Goal: Task Accomplishment & Management: Manage account settings

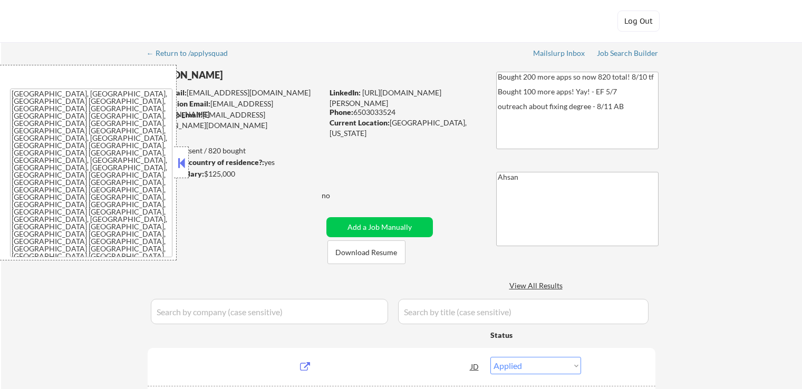
select select ""applied""
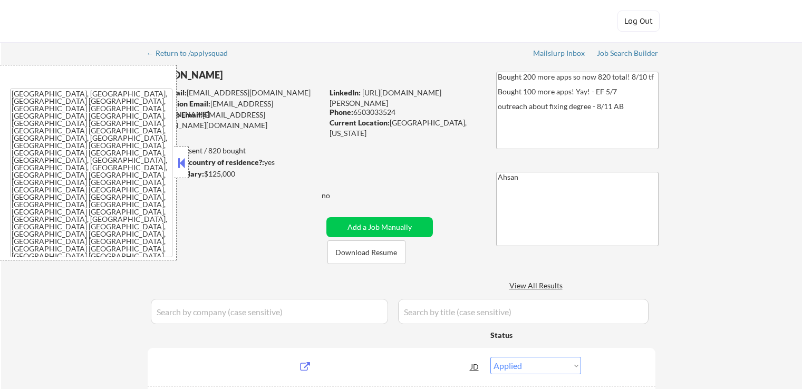
select select ""applied""
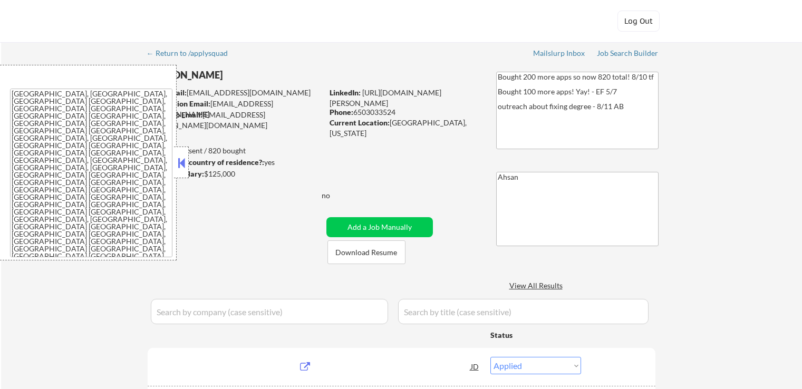
select select ""applied""
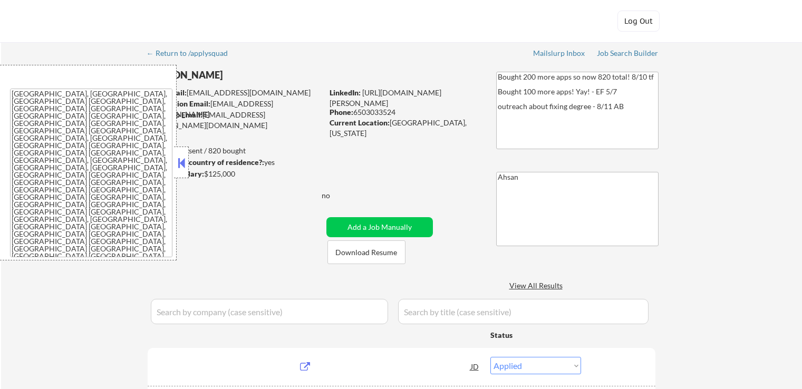
select select ""applied""
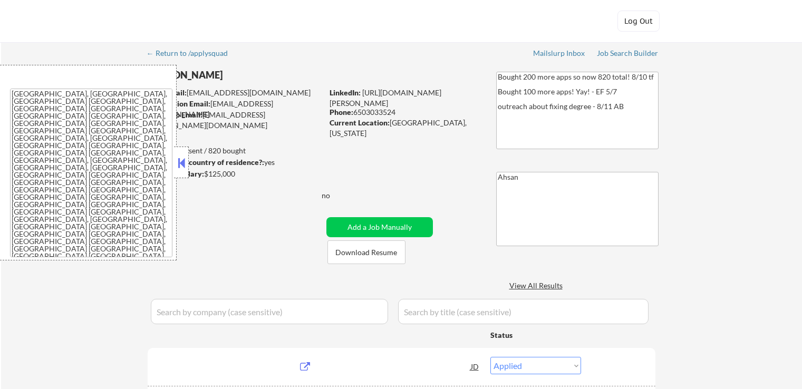
select select ""applied""
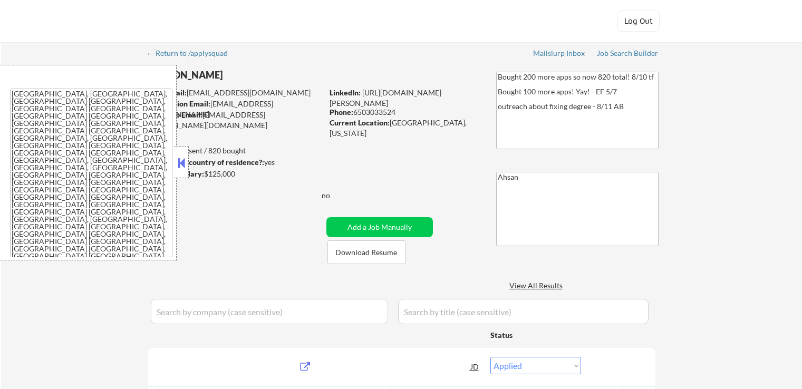
select select ""applied""
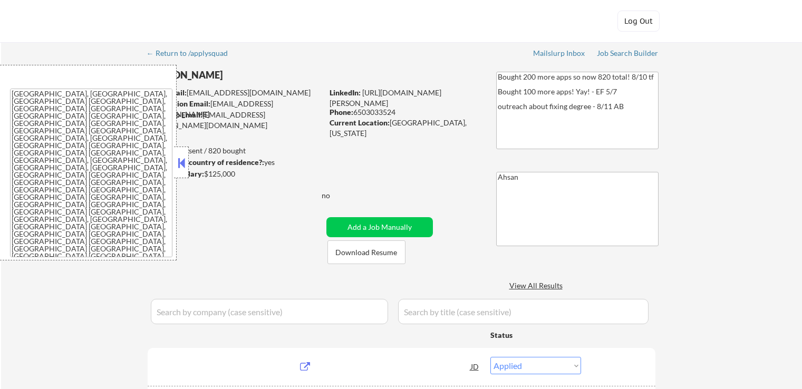
select select ""applied""
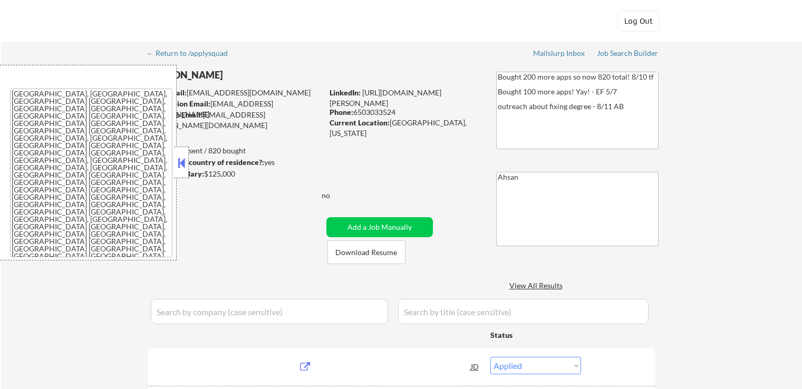
select select ""applied""
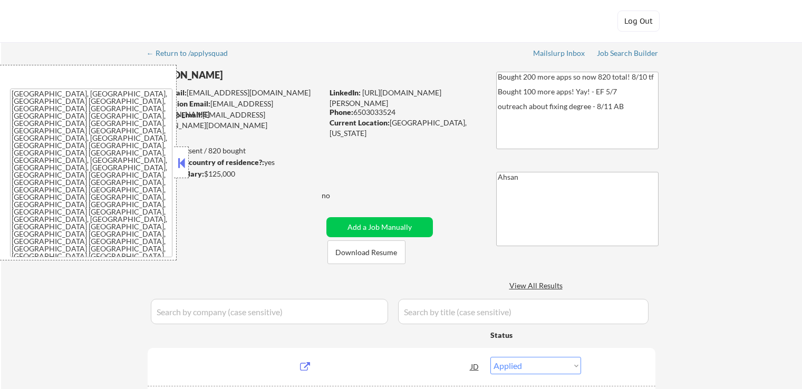
select select ""applied""
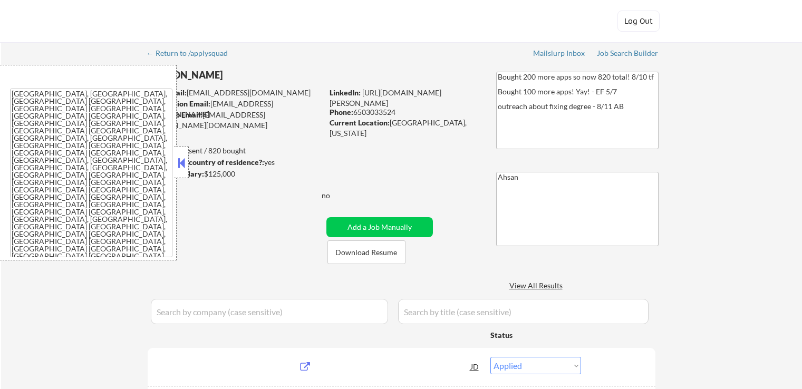
select select ""applied""
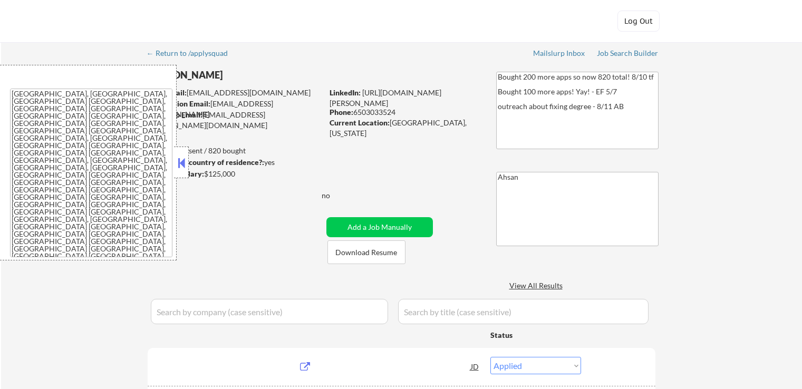
select select ""applied""
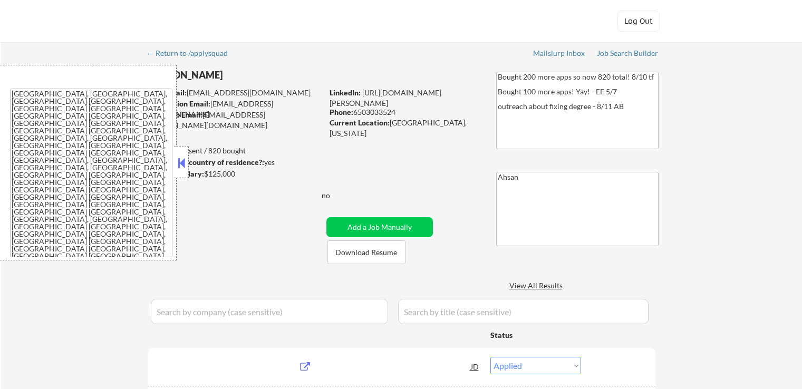
select select ""applied""
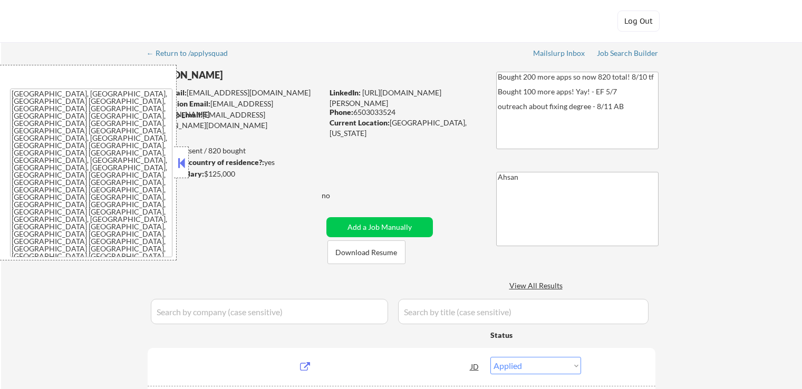
select select ""applied""
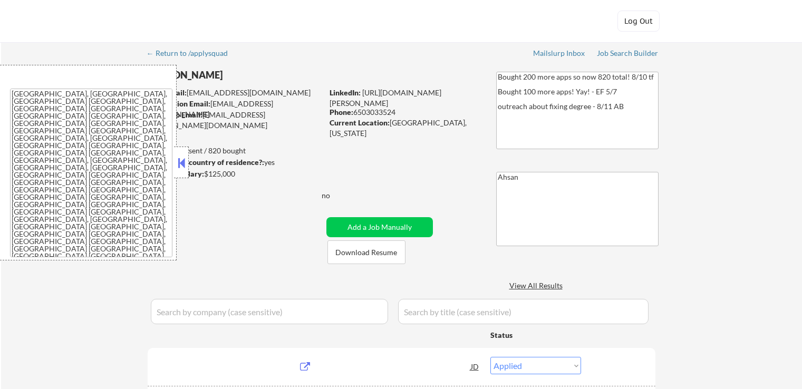
select select ""applied""
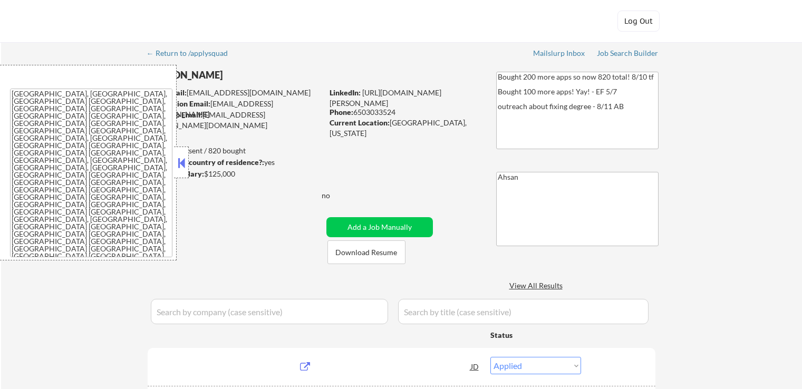
select select ""applied""
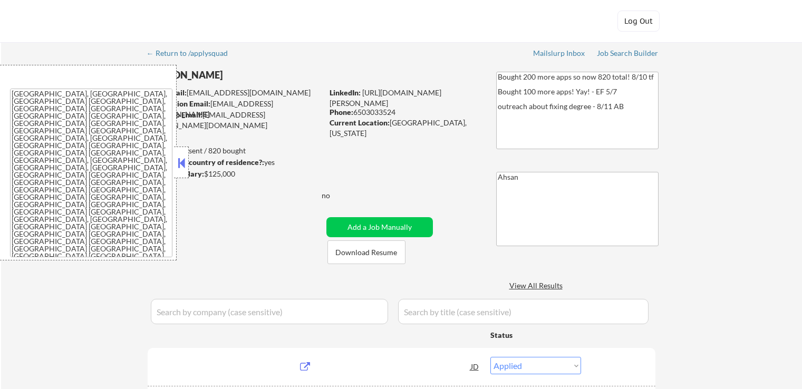
select select ""applied""
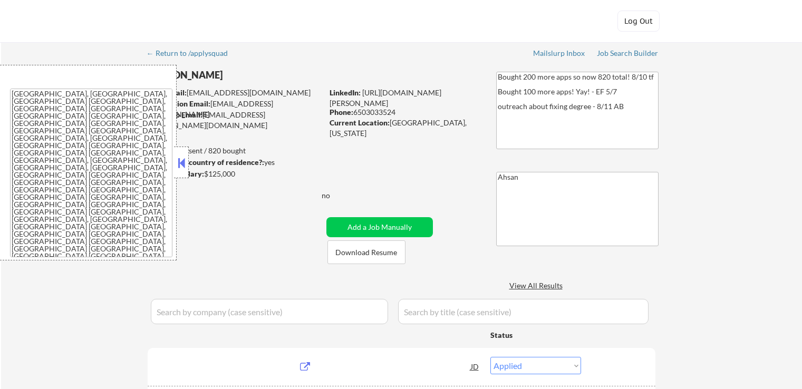
select select ""applied""
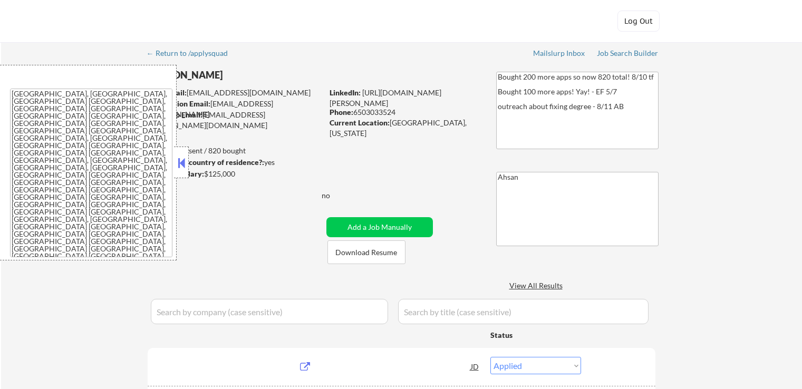
select select ""applied""
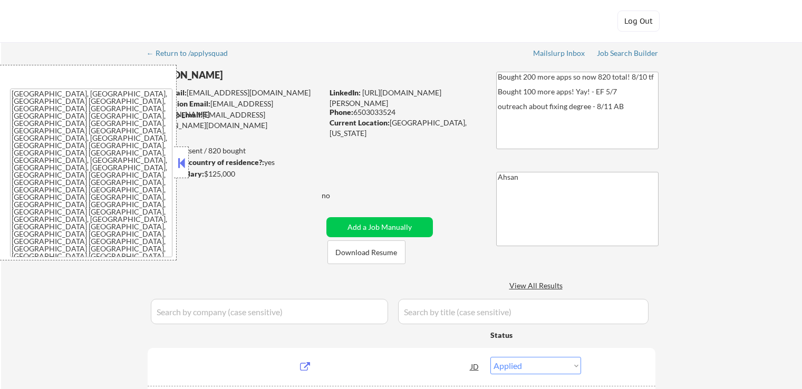
select select ""applied""
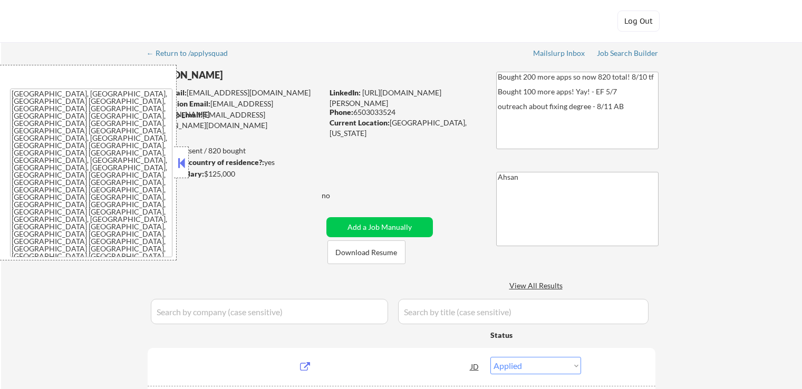
select select ""applied""
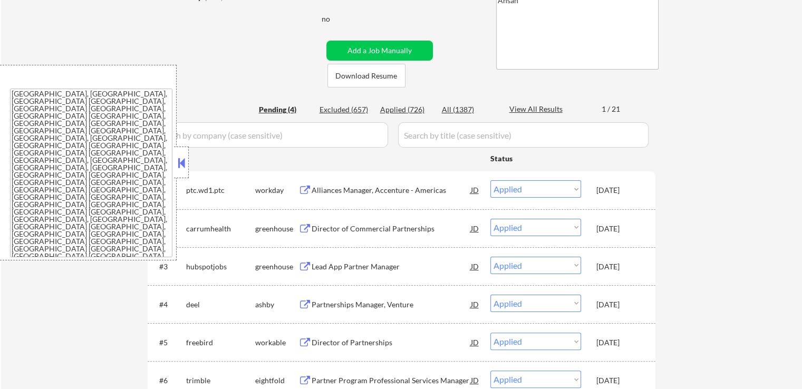
scroll to position [211, 0]
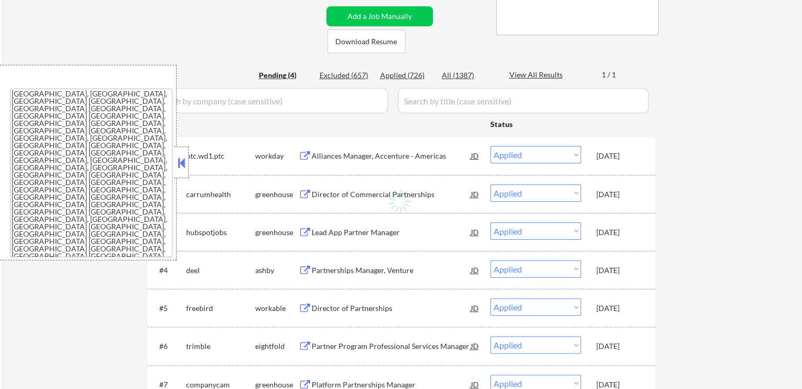
select select ""pending""
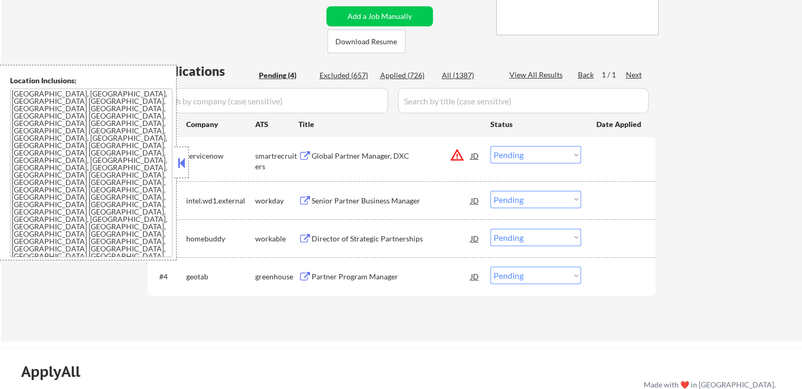
click at [185, 163] on button at bounding box center [182, 163] width 12 height 16
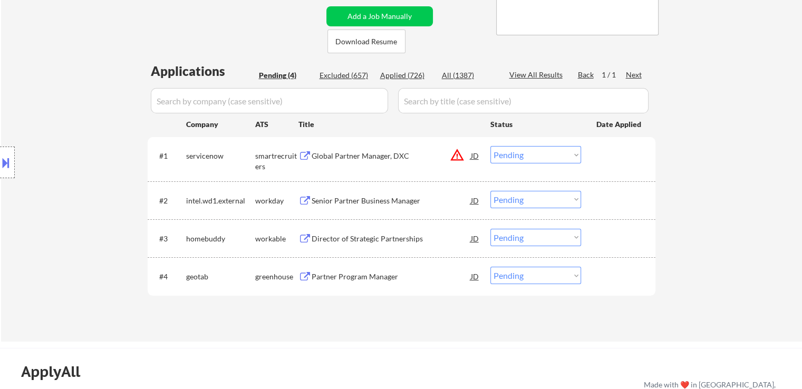
click at [304, 243] on button at bounding box center [304, 239] width 13 height 10
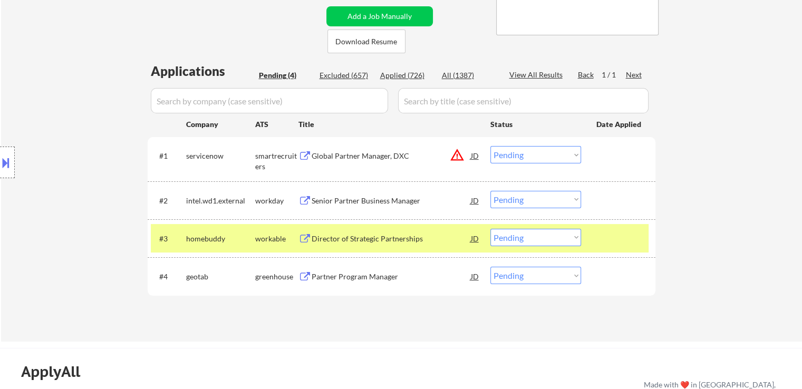
click at [316, 238] on div "Director of Strategic Partnerships" at bounding box center [391, 239] width 159 height 11
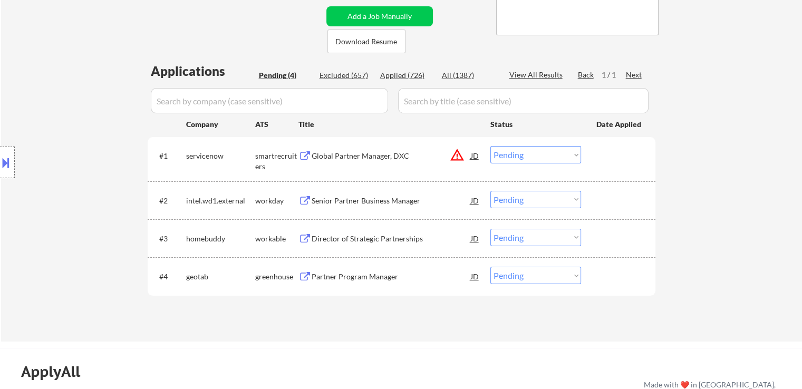
click at [306, 275] on button at bounding box center [304, 277] width 13 height 10
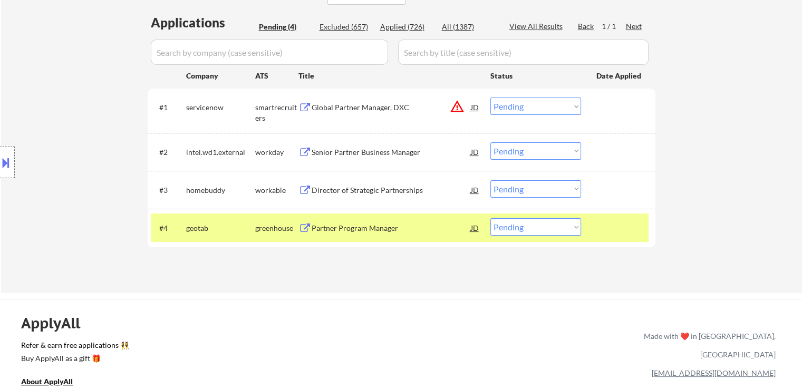
scroll to position [316, 0]
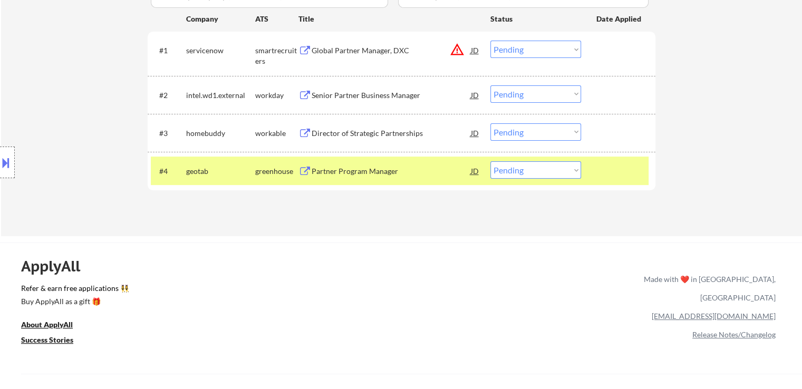
click at [536, 131] on select "Choose an option... Pending Applied Excluded (Questions) Excluded (Expired) Exc…" at bounding box center [535, 131] width 91 height 17
click at [490, 123] on select "Choose an option... Pending Applied Excluded (Questions) Excluded (Expired) Exc…" at bounding box center [535, 131] width 91 height 17
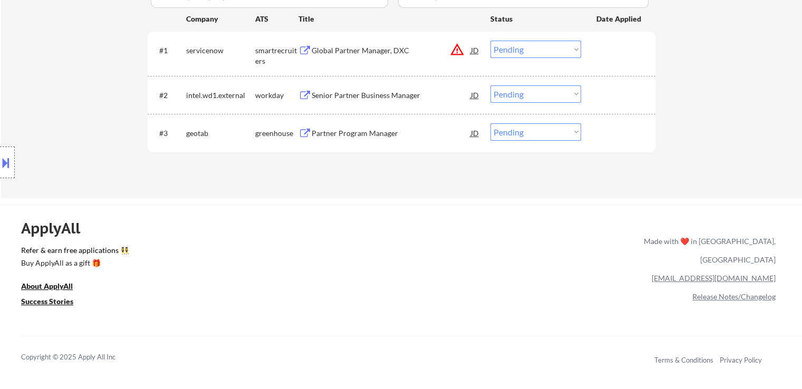
click at [320, 57] on div "Global Partner Manager, DXC" at bounding box center [391, 50] width 159 height 19
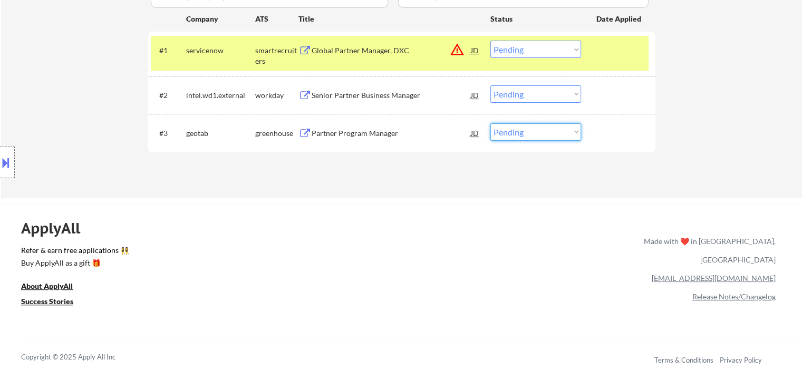
drag, startPoint x: 509, startPoint y: 129, endPoint x: 513, endPoint y: 140, distance: 11.2
click at [511, 131] on select "Choose an option... Pending Applied Excluded (Questions) Excluded (Expired) Exc…" at bounding box center [535, 131] width 91 height 17
select select ""applied""
click at [490, 123] on select "Choose an option... Pending Applied Excluded (Questions) Excluded (Expired) Exc…" at bounding box center [535, 131] width 91 height 17
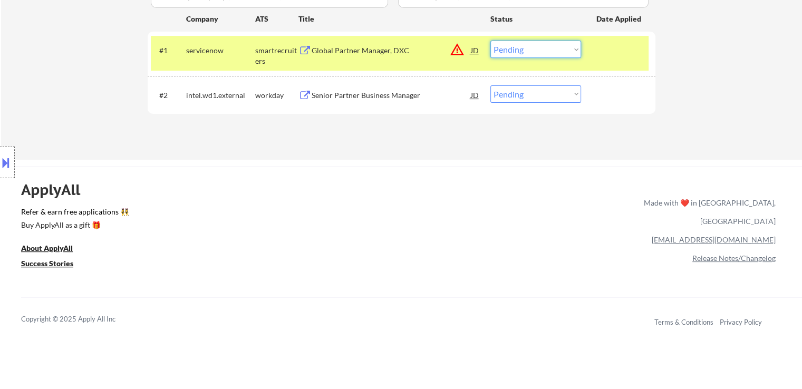
drag, startPoint x: 515, startPoint y: 43, endPoint x: 515, endPoint y: 51, distance: 8.5
click at [515, 43] on select "Choose an option... Pending Applied Excluded (Questions) Excluded (Expired) Exc…" at bounding box center [535, 49] width 91 height 17
click at [490, 41] on select "Choose an option... Pending Applied Excluded (Questions) Excluded (Expired) Exc…" at bounding box center [535, 49] width 91 height 17
select select ""pending""
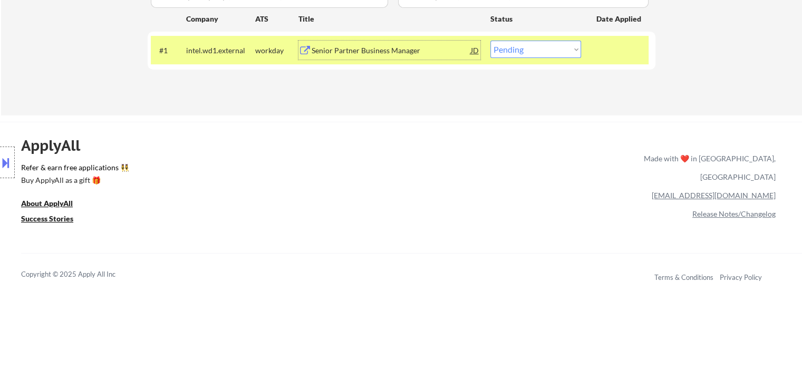
click at [350, 53] on div "Senior Partner Business Manager" at bounding box center [391, 50] width 159 height 11
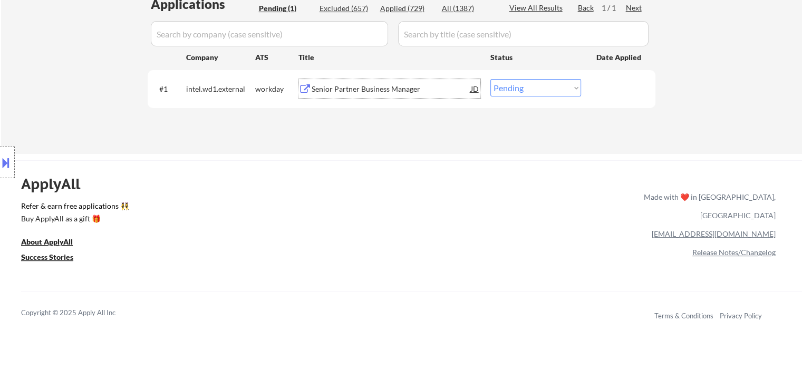
scroll to position [264, 0]
